Goal: Information Seeking & Learning: Learn about a topic

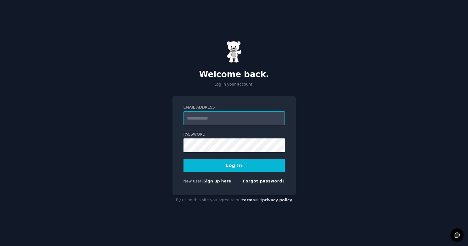
click at [221, 121] on input "Email Address" at bounding box center [234, 118] width 101 height 14
type input "**********"
click at [240, 165] on button "Log In" at bounding box center [234, 165] width 101 height 13
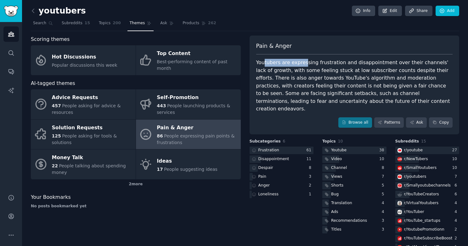
drag, startPoint x: 264, startPoint y: 63, endPoint x: 303, endPoint y: 63, distance: 38.7
click at [303, 63] on div "Youtubers are expressing frustration and disappointment over their channels' la…" at bounding box center [354, 86] width 197 height 54
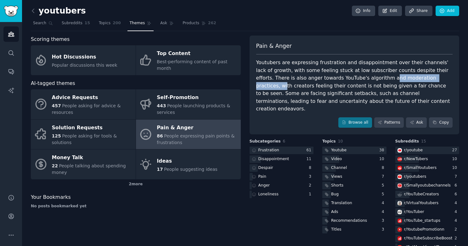
drag, startPoint x: 402, startPoint y: 77, endPoint x: 349, endPoint y: 77, distance: 53.5
click at [349, 77] on div "Youtubers are expressing frustration and disappointment over their channels' la…" at bounding box center [354, 86] width 197 height 54
click at [354, 117] on link "Browse all" at bounding box center [356, 122] width 34 height 11
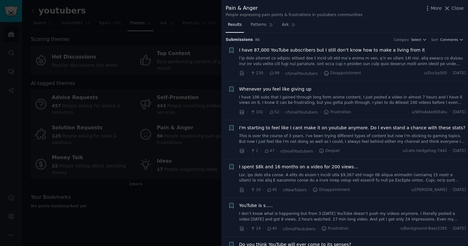
click at [283, 167] on span "I spent $8k and 16 months on a video for 200 views..." at bounding box center [298, 167] width 119 height 7
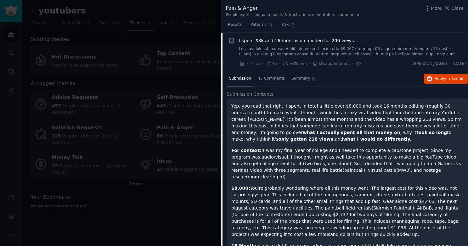
scroll to position [127, 0]
click at [443, 76] on span "Reply on Reddit" at bounding box center [449, 79] width 29 height 6
click at [298, 39] on span "I spent $8k and 16 months on a video for 200 views..." at bounding box center [298, 40] width 119 height 7
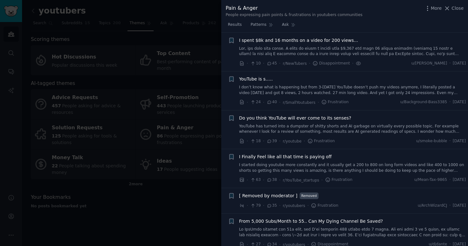
click at [338, 127] on link "YouTube has turned into a dumpster of shitty shorts and AI garbage on virtually…" at bounding box center [352, 129] width 227 height 11
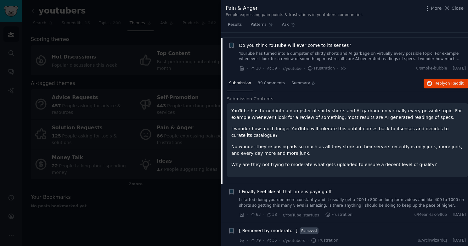
scroll to position [204, 0]
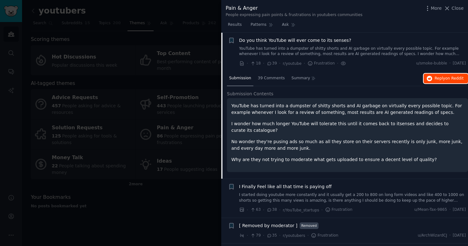
click at [440, 77] on span "Reply on Reddit" at bounding box center [449, 79] width 29 height 6
click at [314, 42] on span "Do you think YouTube will ever come to its senses?" at bounding box center [295, 40] width 112 height 7
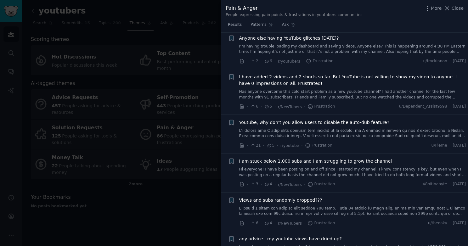
scroll to position [1029, 0]
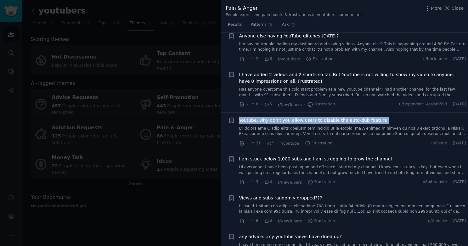
drag, startPoint x: 238, startPoint y: 114, endPoint x: 386, endPoint y: 116, distance: 148.0
click at [386, 117] on div "+ Youtube, why don't you allow users to disable the auto-dub feature? · 21 · 5 …" at bounding box center [347, 132] width 238 height 30
click at [386, 117] on div "Youtube, why don't you allow users to disable the auto-dub feature?" at bounding box center [352, 120] width 227 height 7
drag, startPoint x: 386, startPoint y: 113, endPoint x: 246, endPoint y: 113, distance: 140.1
click at [246, 117] on div "Youtube, why don't you allow users to disable the auto-dub feature?" at bounding box center [352, 120] width 227 height 7
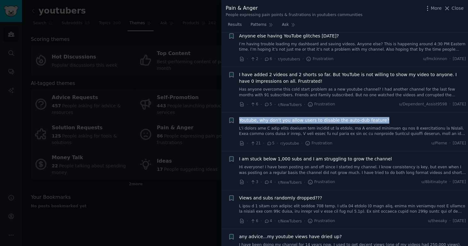
click at [246, 117] on span "Youtube, why don't you allow users to disable the auto-dub feature?" at bounding box center [314, 120] width 151 height 7
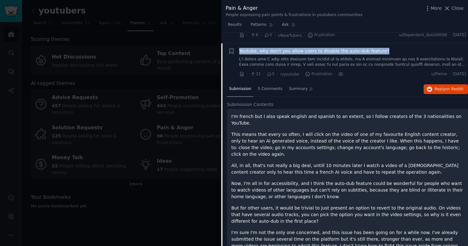
scroll to position [1103, 0]
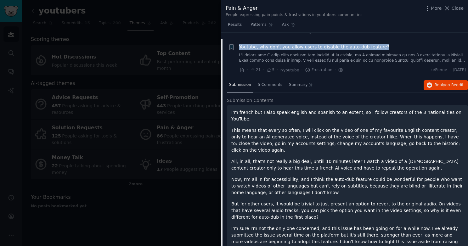
drag, startPoint x: 246, startPoint y: 113, endPoint x: 311, endPoint y: 119, distance: 65.5
click at [311, 119] on div "+ Youtube, why don't you allow users to disable the auto-dub feature? · 21 · 5 …" at bounding box center [344, 156] width 247 height 234
click at [403, 53] on link at bounding box center [352, 58] width 227 height 11
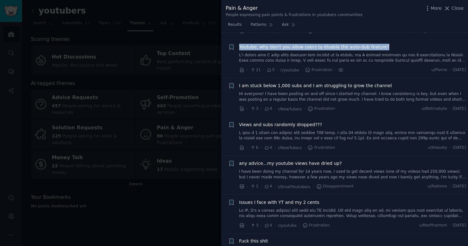
click at [386, 44] on div "Youtube, why don't you allow users to disable the auto-dub feature?" at bounding box center [352, 47] width 227 height 7
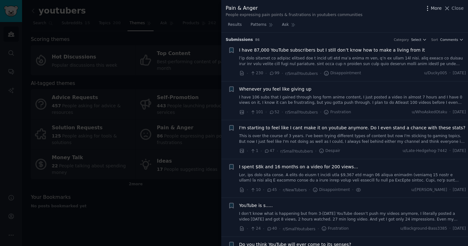
click at [428, 9] on icon "button" at bounding box center [427, 8] width 1 height 4
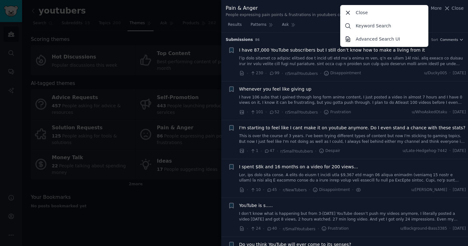
click at [305, 14] on div "People expressing pain points & frustrations in youtubers communities" at bounding box center [294, 15] width 137 height 6
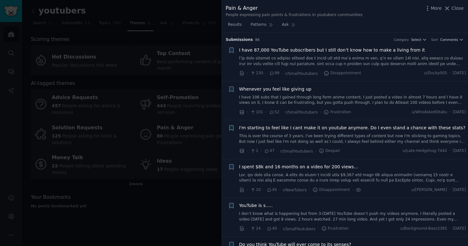
click at [206, 9] on div at bounding box center [234, 123] width 468 height 246
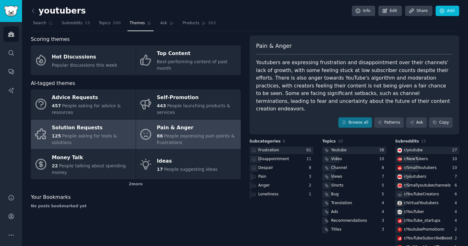
click at [67, 123] on div "Solution Requests" at bounding box center [92, 128] width 81 height 10
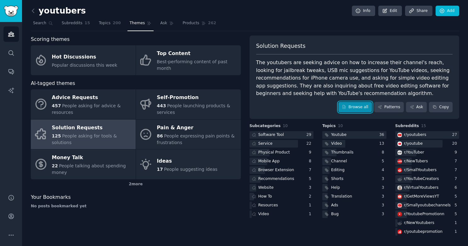
click at [351, 106] on link "Browse all" at bounding box center [356, 107] width 34 height 11
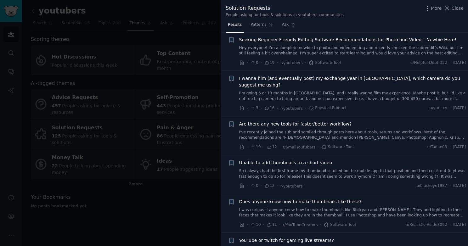
scroll to position [323, 0]
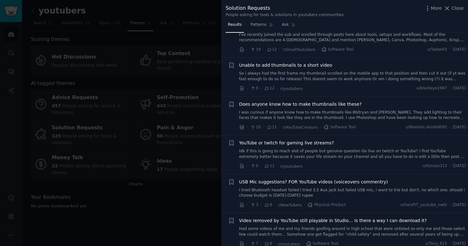
click at [292, 101] on span "Does anyone know how to make thumbnails like these?" at bounding box center [300, 104] width 123 height 7
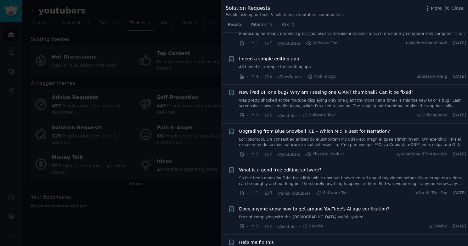
scroll to position [961, 0]
click at [169, 205] on div at bounding box center [234, 123] width 468 height 246
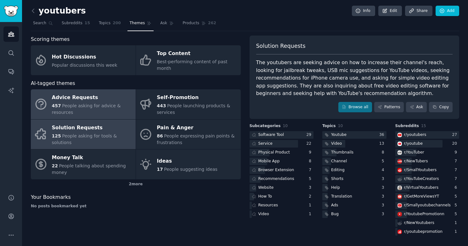
click at [72, 93] on div "Advice Requests" at bounding box center [92, 98] width 81 height 10
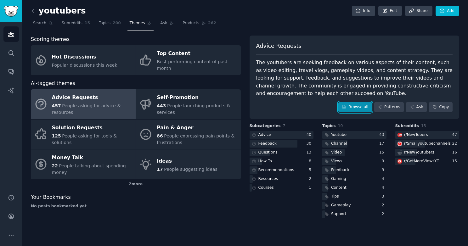
click at [355, 105] on link "Browse all" at bounding box center [356, 107] width 34 height 11
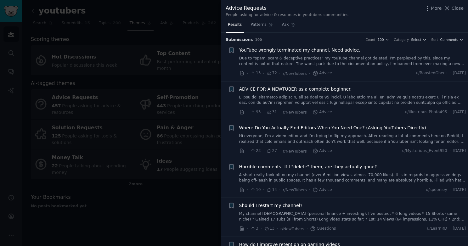
click at [78, 159] on div at bounding box center [234, 123] width 468 height 246
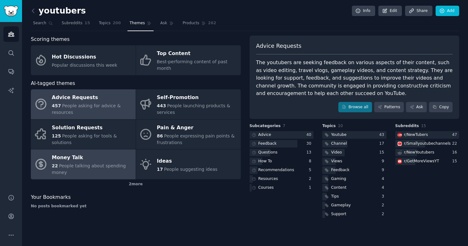
click at [77, 155] on div "Money Talk" at bounding box center [92, 158] width 81 height 10
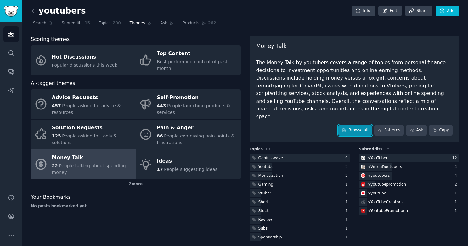
click at [353, 125] on link "Browse all" at bounding box center [356, 130] width 34 height 11
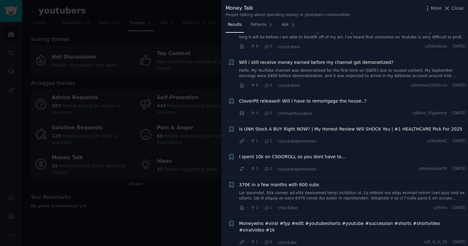
scroll to position [228, 0]
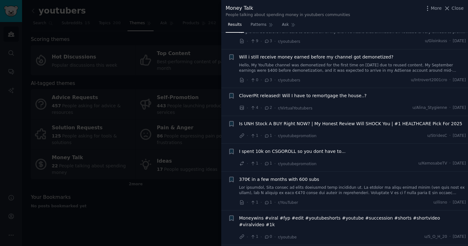
drag, startPoint x: 161, startPoint y: 200, endPoint x: 128, endPoint y: 130, distance: 76.8
click at [160, 200] on div at bounding box center [234, 123] width 468 height 246
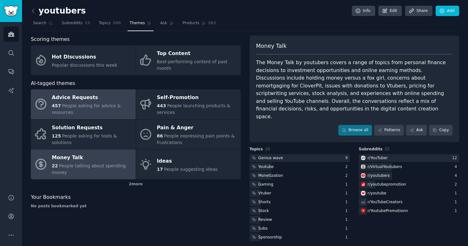
drag, startPoint x: 72, startPoint y: 95, endPoint x: 76, endPoint y: 95, distance: 3.8
click at [72, 95] on div "Advice Requests" at bounding box center [92, 98] width 81 height 10
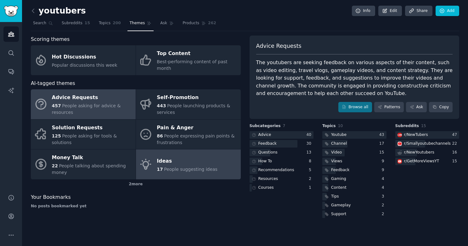
click at [190, 167] on span "People suggesting ideas" at bounding box center [191, 169] width 54 height 5
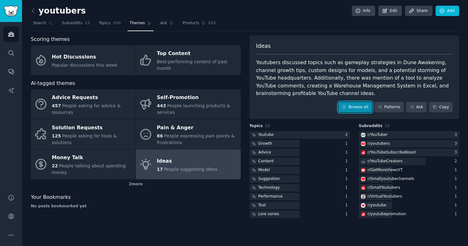
click at [355, 108] on link "Browse all" at bounding box center [356, 107] width 34 height 11
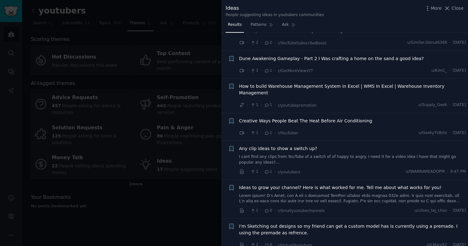
scroll to position [257, 0]
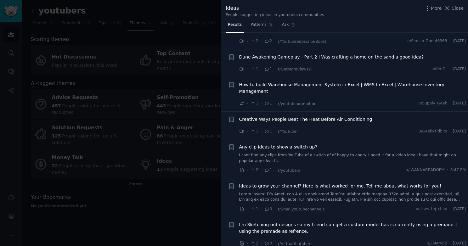
click at [176, 195] on div at bounding box center [234, 123] width 468 height 246
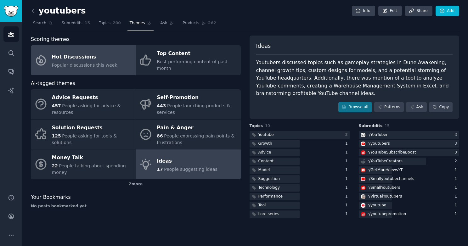
click at [75, 58] on div "Hot Discussions" at bounding box center [85, 57] width 66 height 10
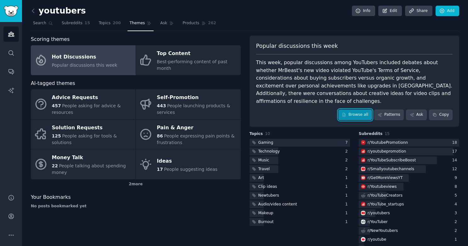
click at [344, 110] on link "Browse all" at bounding box center [356, 115] width 34 height 11
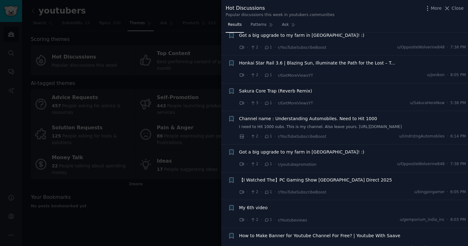
scroll to position [516, 0]
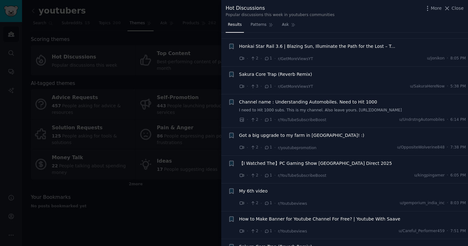
click at [186, 205] on div at bounding box center [234, 123] width 468 height 246
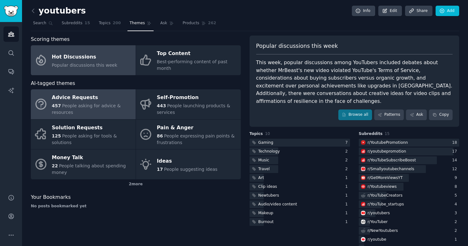
click at [88, 103] on span "People asking for advice & resources" at bounding box center [86, 109] width 69 height 12
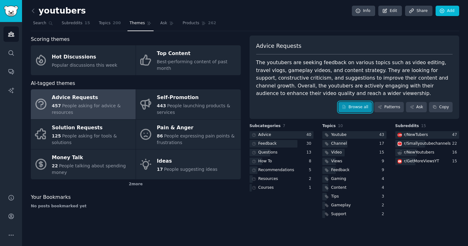
click at [354, 105] on link "Browse all" at bounding box center [356, 107] width 34 height 11
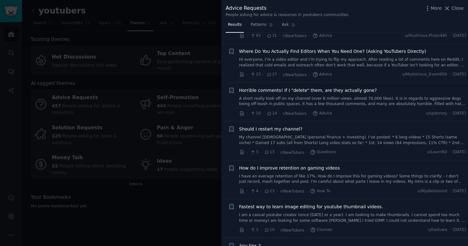
scroll to position [77, 0]
click at [397, 101] on link "A short really took off on my channel (over 6 million views. almost 70,000 like…" at bounding box center [352, 100] width 227 height 11
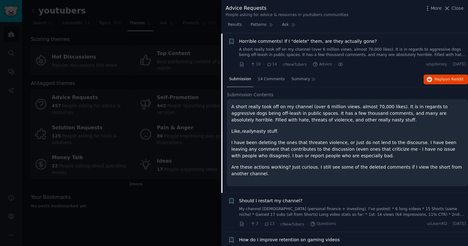
scroll to position [127, 0]
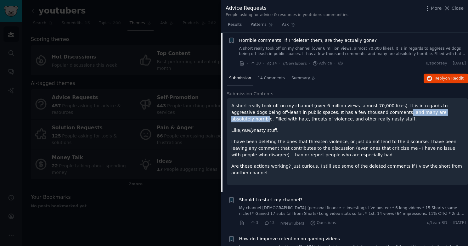
drag, startPoint x: 442, startPoint y: 113, endPoint x: 376, endPoint y: 114, distance: 65.2
click at [376, 114] on p "A short really took off on my channel (over 6 million views. almost 70,000 like…" at bounding box center [347, 113] width 232 height 20
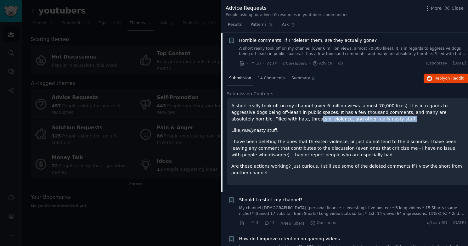
drag, startPoint x: 351, startPoint y: 119, endPoint x: 262, endPoint y: 117, distance: 88.8
click at [262, 117] on p "A short really took off on my channel (over 6 million views. almost 70,000 like…" at bounding box center [347, 113] width 232 height 20
click at [376, 51] on link "A short really took off on my channel (over 6 million views. almost 70,000 like…" at bounding box center [352, 51] width 227 height 11
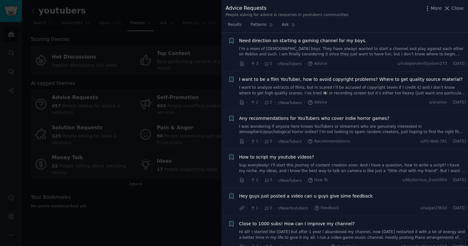
scroll to position [789, 0]
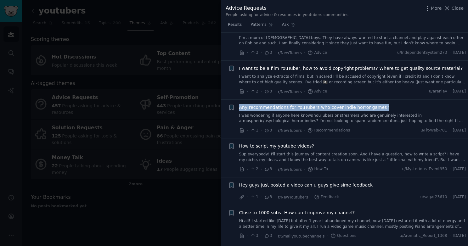
drag, startPoint x: 382, startPoint y: 107, endPoint x: 237, endPoint y: 106, distance: 144.2
click at [237, 106] on div "+ Any recommendations for YouTubers who cover indie horror games? I was wonderi…" at bounding box center [347, 119] width 238 height 30
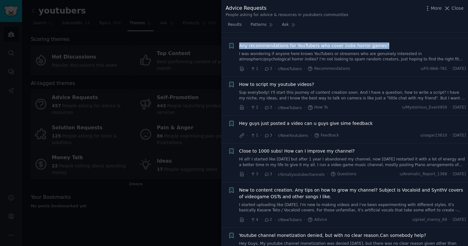
scroll to position [853, 0]
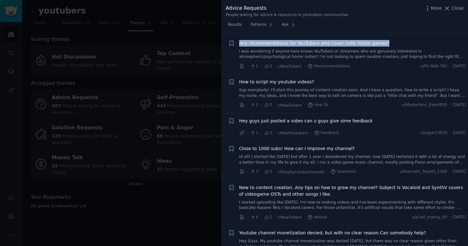
click at [351, 57] on link "I was wondering if anyone here knows YouTubers or streamers who are genuinely i…" at bounding box center [352, 54] width 227 height 11
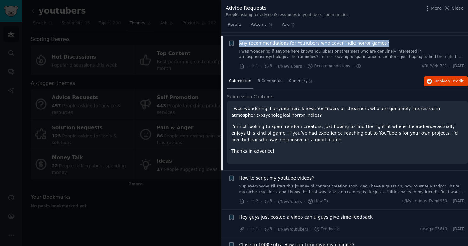
scroll to position [856, 0]
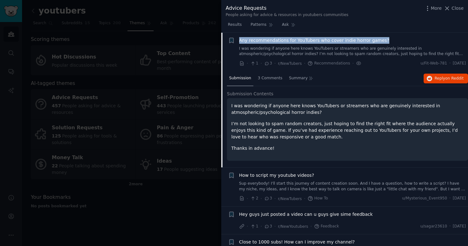
click at [351, 54] on link "I was wondering if anyone here knows YouTubers or streamers who are genuinely i…" at bounding box center [352, 51] width 227 height 11
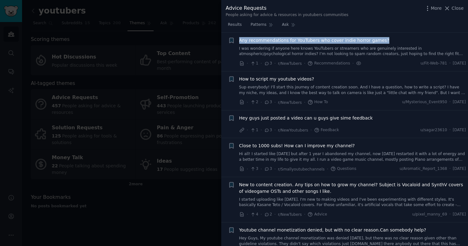
click at [383, 40] on div "Any recommendations for YouTubers who cover indie horror games?" at bounding box center [352, 40] width 227 height 7
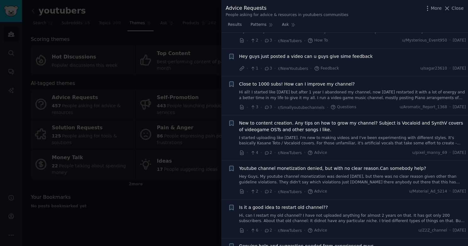
scroll to position [918, 0]
